Goal: Book appointment/travel/reservation

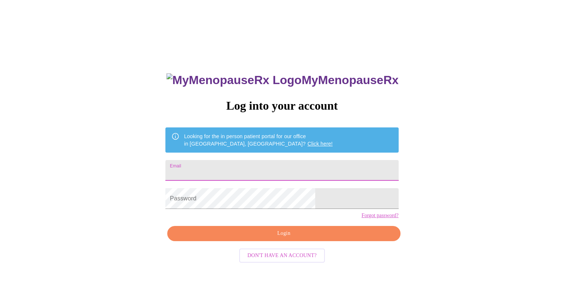
click at [238, 168] on input "Email" at bounding box center [281, 170] width 233 height 21
type input "[EMAIL_ADDRESS][DOMAIN_NAME]"
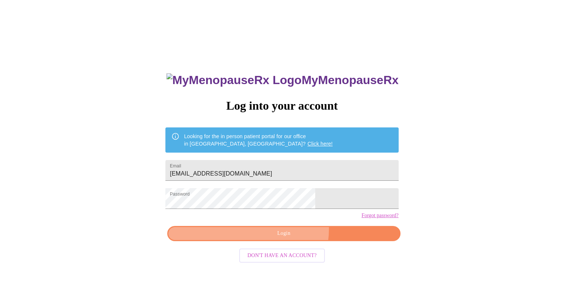
click at [291, 239] on span "Login" at bounding box center [284, 233] width 216 height 9
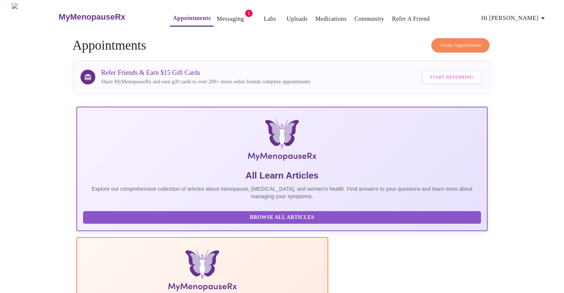
click at [217, 17] on link "Messaging" at bounding box center [230, 19] width 27 height 10
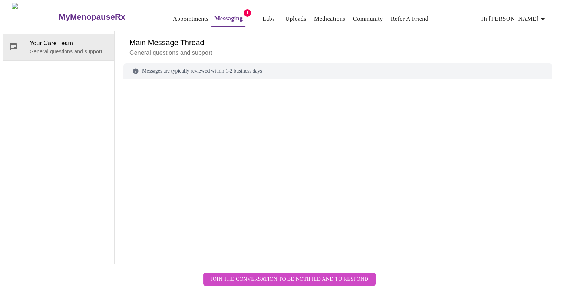
scroll to position [28, 0]
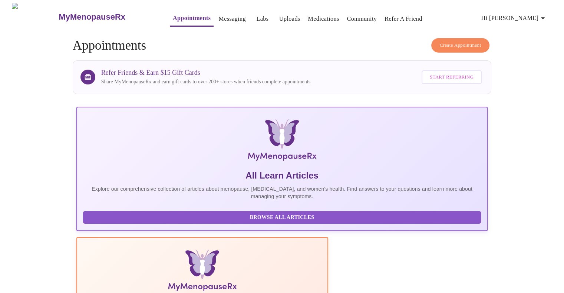
click at [219, 17] on link "Messaging" at bounding box center [232, 19] width 27 height 10
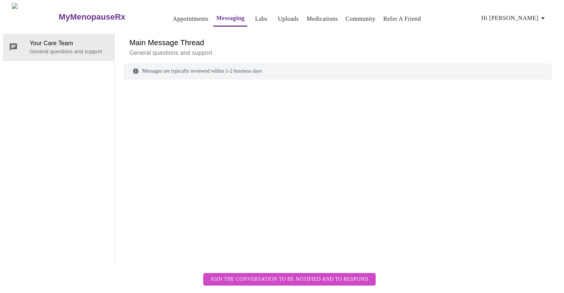
scroll to position [28, 0]
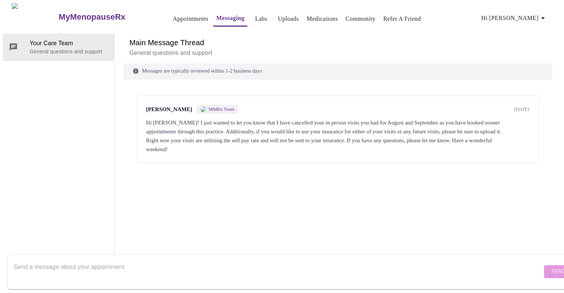
click at [53, 260] on textarea "Send a message about your appointment" at bounding box center [278, 272] width 529 height 24
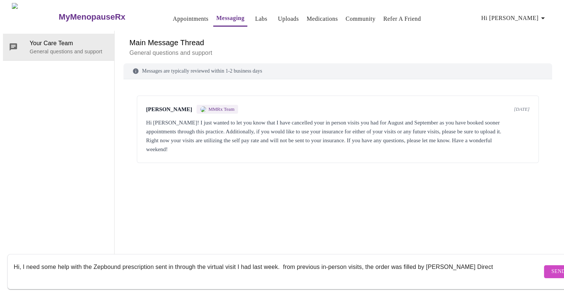
click at [403, 260] on textarea "Hi, I need some help with the Zepbound prescription sent in through the virtual…" at bounding box center [278, 272] width 529 height 24
click at [485, 263] on textarea "Hi, I need some help with the Zepbound prescription sent in through the virtual…" at bounding box center [278, 272] width 529 height 24
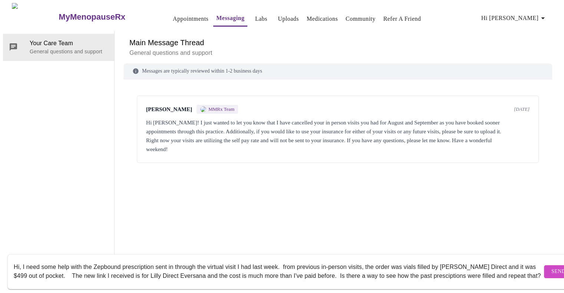
scroll to position [5, 0]
click at [441, 262] on textarea "Hi, I need some help with the Zepbound prescription sent in through the virtual…" at bounding box center [278, 272] width 529 height 24
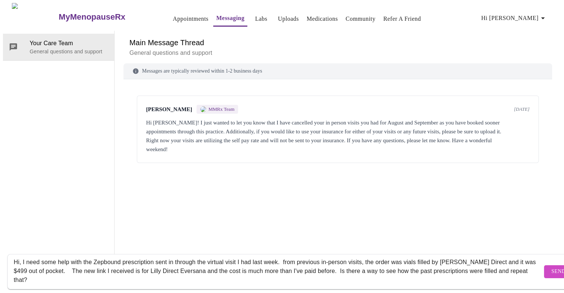
click at [43, 273] on textarea "Hi, I need some help with the Zepbound prescription sent in through the virtual…" at bounding box center [278, 272] width 529 height 24
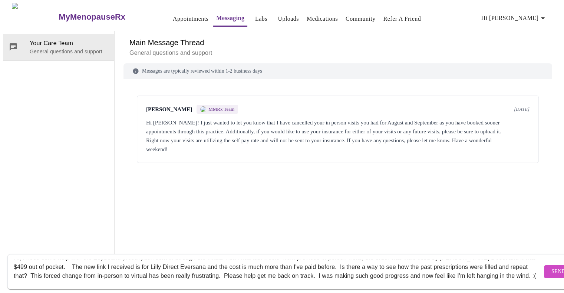
scroll to position [0, 0]
click at [286, 261] on textarea "Hi, I need some help with the Zepbound prescription sent in through the virtual…" at bounding box center [278, 272] width 529 height 24
click at [404, 260] on textarea "Hi, I need some help with the Zepbound prescription sent in through the virtual…" at bounding box center [278, 272] width 529 height 24
click at [332, 269] on textarea "Hi, I need some help with the Zepbound prescription sent in through the virtual…" at bounding box center [278, 272] width 529 height 24
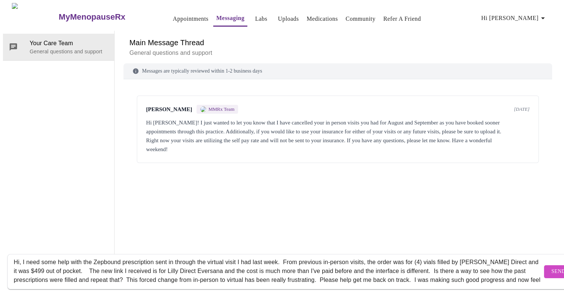
scroll to position [14, 0]
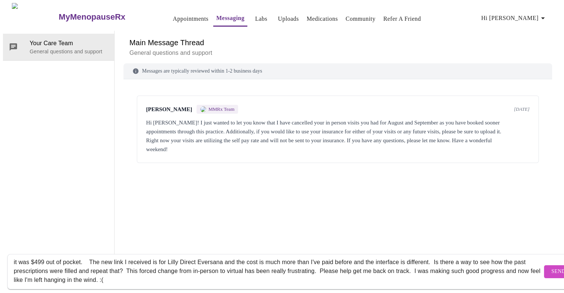
type textarea "Hi, I need some help with the Zepbound prescription sent in through the virtual…"
click at [552, 268] on span "Send" at bounding box center [559, 272] width 14 height 9
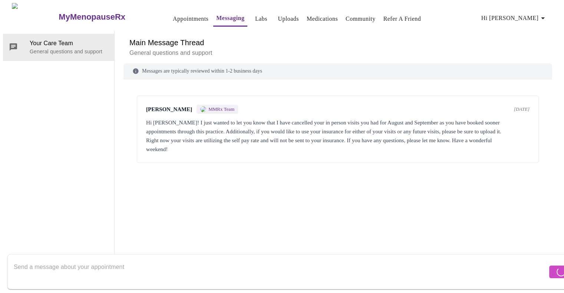
scroll to position [0, 0]
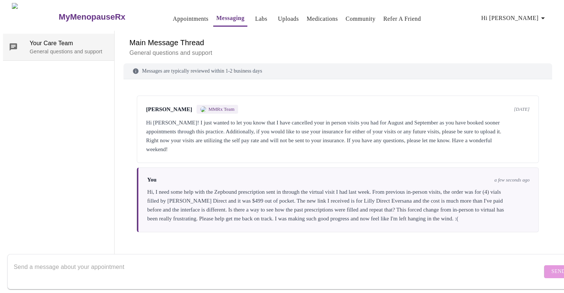
click at [56, 48] on p "General questions and support" at bounding box center [69, 51] width 79 height 7
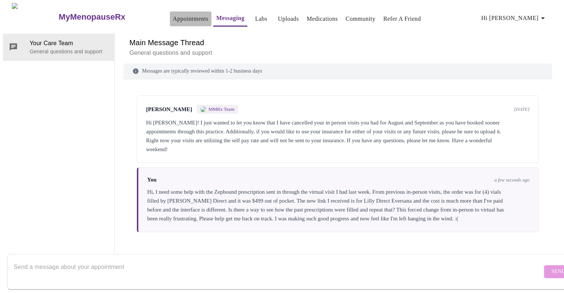
click at [173, 14] on link "Appointments" at bounding box center [191, 19] width 36 height 10
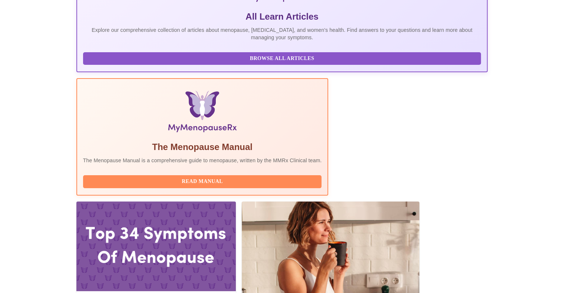
scroll to position [137, 0]
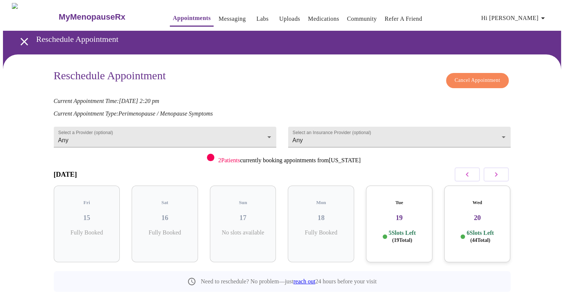
click at [475, 77] on span "Cancel Appointment" at bounding box center [478, 80] width 46 height 9
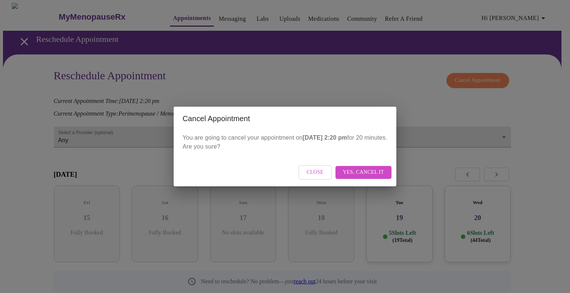
click at [373, 171] on span "Yes, cancel it" at bounding box center [363, 172] width 41 height 9
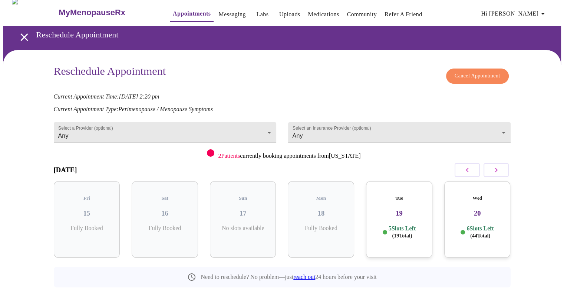
scroll to position [18, 0]
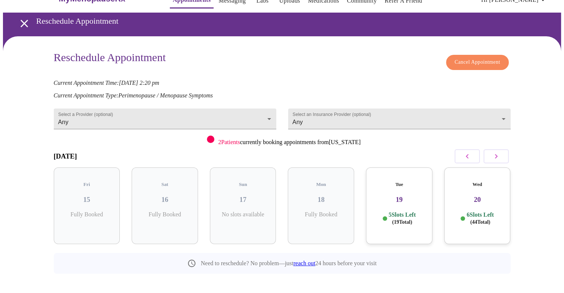
click at [21, 19] on icon "open drawer" at bounding box center [24, 23] width 13 height 13
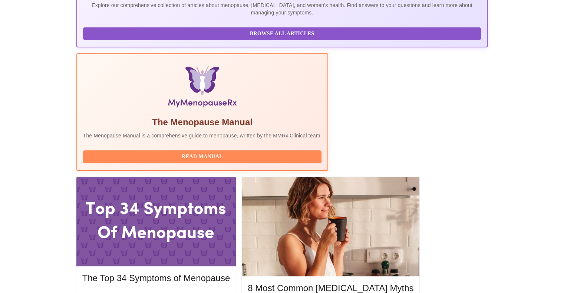
scroll to position [186, 0]
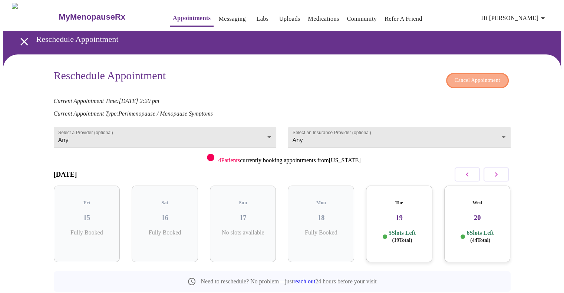
click at [478, 76] on span "Cancel Appointment" at bounding box center [478, 80] width 46 height 9
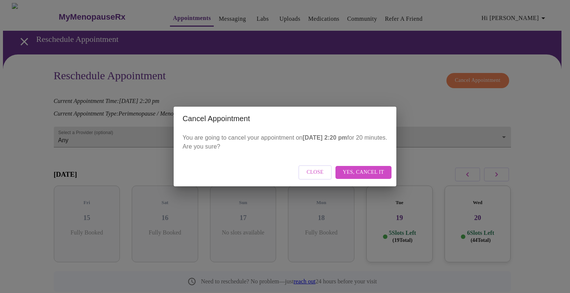
click at [364, 173] on span "Yes, cancel it" at bounding box center [363, 172] width 41 height 9
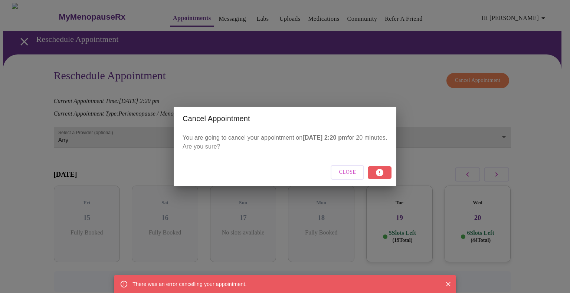
drag, startPoint x: 447, startPoint y: 281, endPoint x: 432, endPoint y: 253, distance: 32.0
click at [448, 281] on icon "Close" at bounding box center [447, 284] width 7 height 7
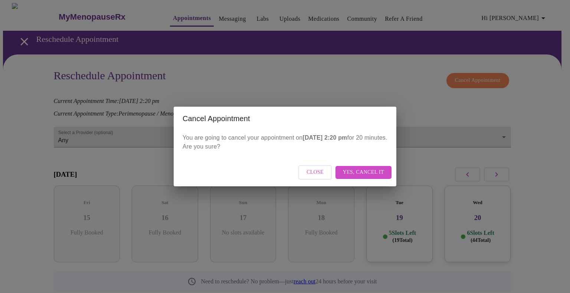
click at [315, 174] on span "Close" at bounding box center [314, 172] width 17 height 9
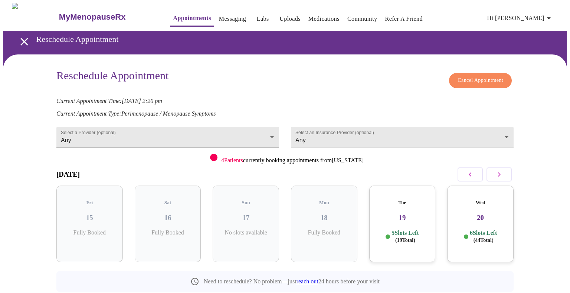
click at [271, 134] on body "MyMenopauseRx Appointments Messaging Labs Uploads Medications Community Refer a…" at bounding box center [285, 164] width 564 height 323
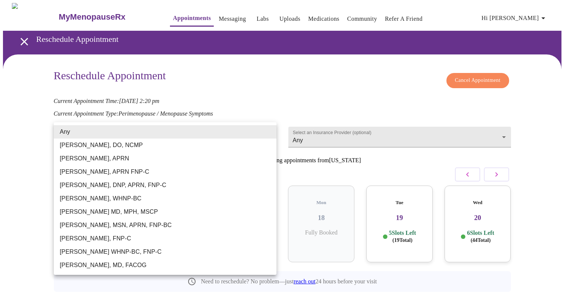
click at [142, 250] on li "[PERSON_NAME] WHNP-BC, FNP-C" at bounding box center [165, 252] width 223 height 13
type input "[PERSON_NAME] WHNP-BC, FNP-C"
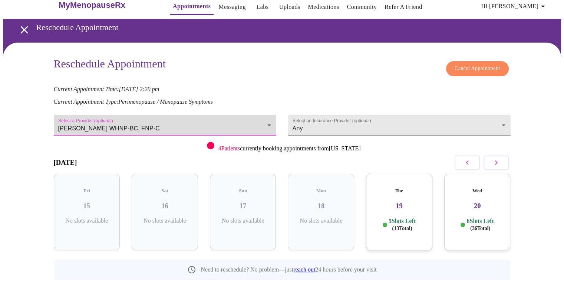
scroll to position [18, 0]
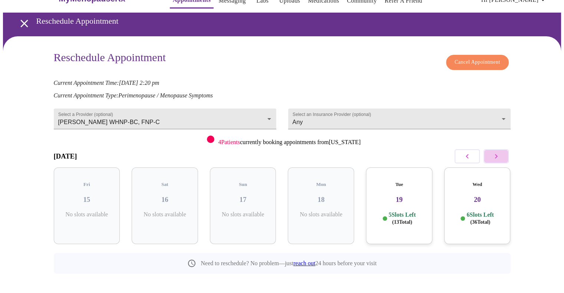
click at [498, 157] on icon "button" at bounding box center [496, 156] width 9 height 9
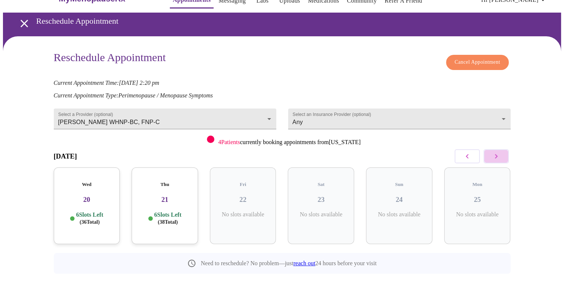
click at [498, 157] on icon "button" at bounding box center [496, 156] width 9 height 9
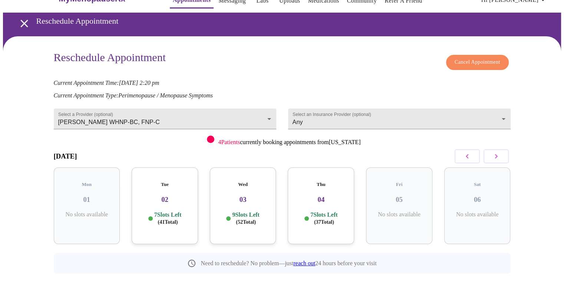
click at [498, 157] on icon "button" at bounding box center [496, 156] width 9 height 9
click at [247, 196] on h3 "09" at bounding box center [243, 200] width 55 height 8
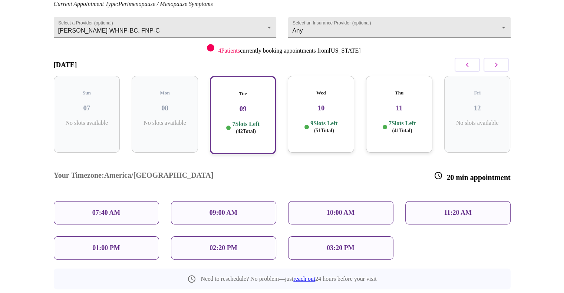
scroll to position [115, 0]
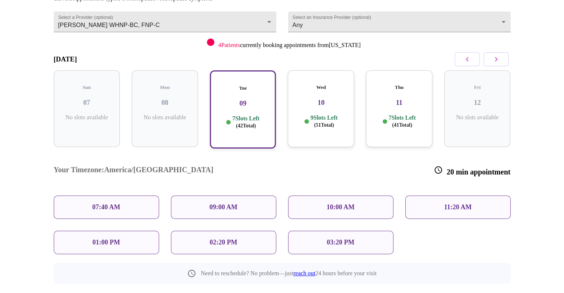
click at [344, 204] on p "10:00 AM" at bounding box center [341, 208] width 28 height 8
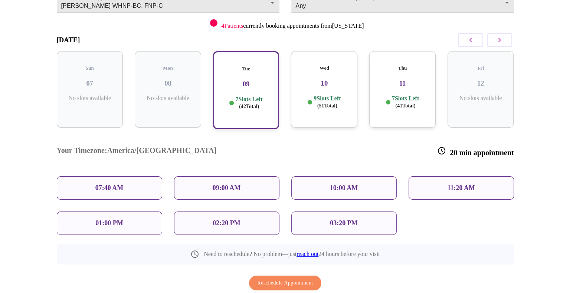
scroll to position [145, 0]
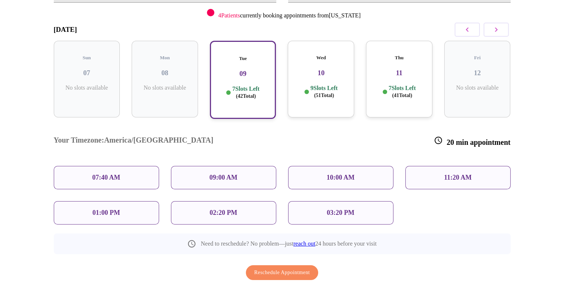
click at [376, 166] on div "10:00 AM" at bounding box center [340, 177] width 105 height 23
click at [429, 166] on div "11:20 AM" at bounding box center [458, 177] width 105 height 23
click at [365, 166] on div "10:00 AM" at bounding box center [340, 177] width 105 height 23
click at [284, 269] on span "Reschedule Appointment" at bounding box center [283, 273] width 56 height 9
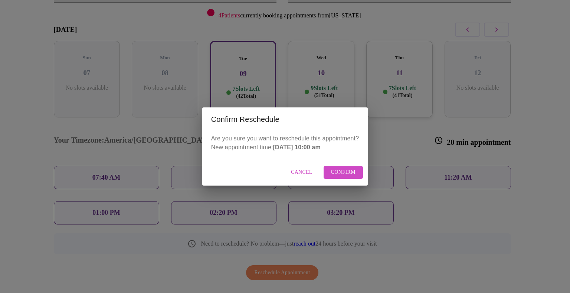
click at [346, 170] on span "Confirm" at bounding box center [343, 172] width 25 height 9
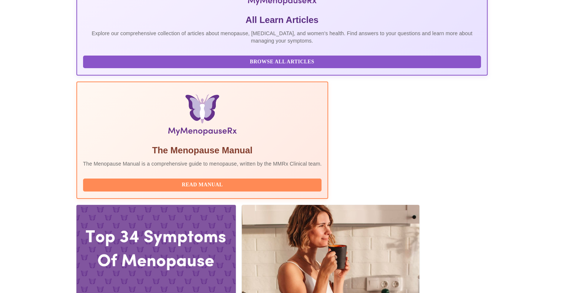
scroll to position [148, 0]
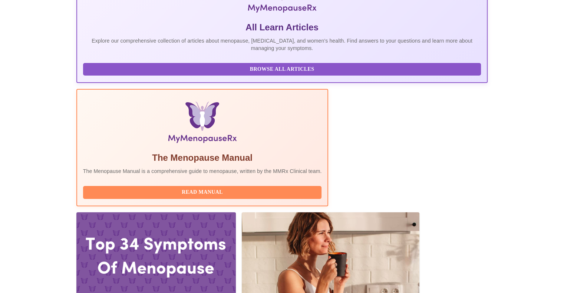
drag, startPoint x: 243, startPoint y: 157, endPoint x: 106, endPoint y: 140, distance: 138.3
copy div "Tuesday, September 9th 2025 @ 10:00am - 10:20am CDT With Jenny Kowalczyk WHNP-B…"
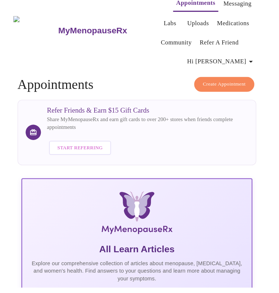
scroll to position [1, 0]
